Goal: Information Seeking & Learning: Learn about a topic

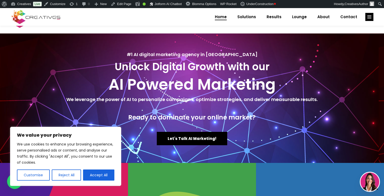
scroll to position [606, 0]
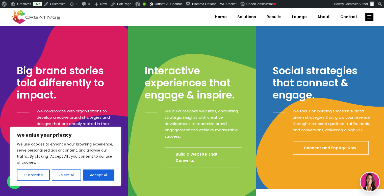
scroll to position [161, 0]
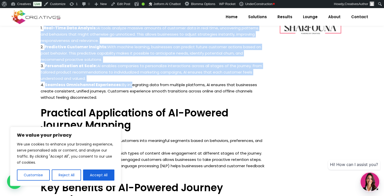
scroll to position [351, 0]
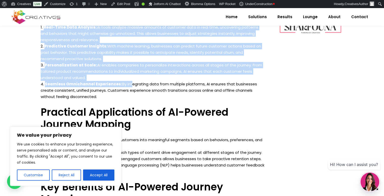
drag, startPoint x: 40, startPoint y: 43, endPoint x: 134, endPoint y: 91, distance: 105.0
copy div "LO-Ipsumdo Sitametc Adipisc Elitsed: Doeiusmodt Incididu Utlaboreetd Mag aliqua…"
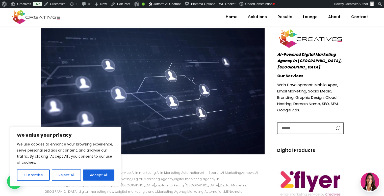
scroll to position [85, 0]
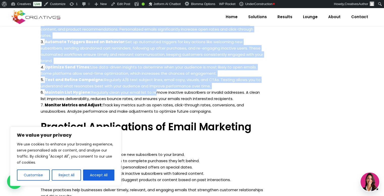
scroll to position [403, 0]
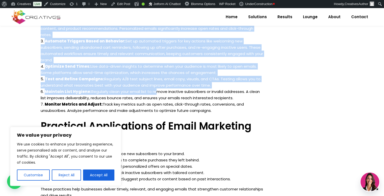
drag, startPoint x: 46, startPoint y: 32, endPoint x: 226, endPoint y: 97, distance: 191.3
click at [226, 97] on div "Email Marketing Automation Best Practices for Maximum Engagement Email marketin…" at bounding box center [153, 179] width 224 height 580
copy div "Email Marketing Automation Best Practices for Maximum Engagement Email marketin…"
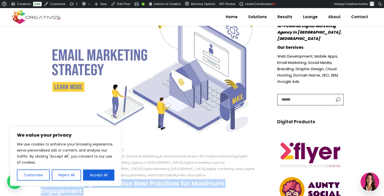
scroll to position [113, 0]
